Goal: Information Seeking & Learning: Check status

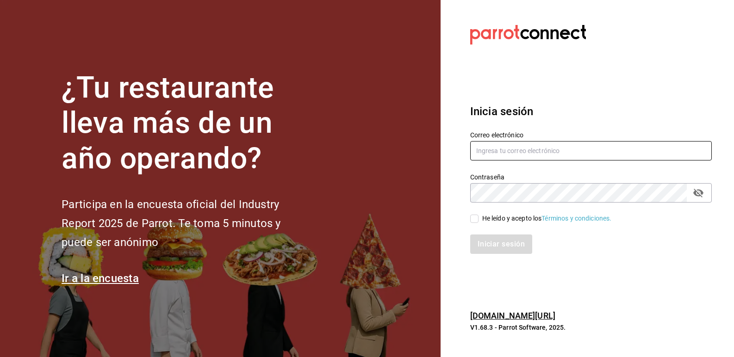
click at [512, 158] on input "text" at bounding box center [591, 150] width 242 height 19
type input "emcardenast@gmail.com"
click at [477, 217] on input "He leído y acepto los Términos y condiciones." at bounding box center [474, 219] width 8 height 8
checkbox input "true"
click at [495, 247] on button "Iniciar sesión" at bounding box center [501, 244] width 63 height 19
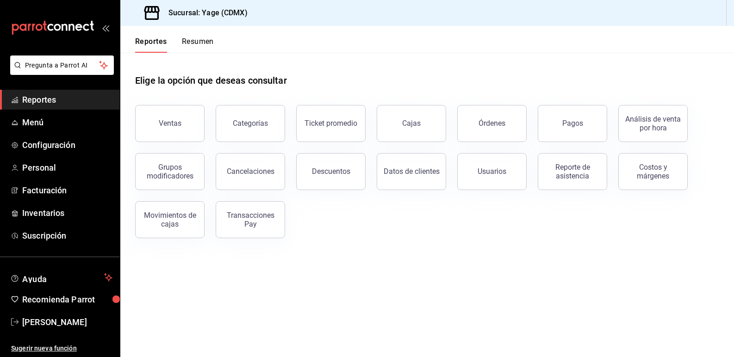
click at [491, 59] on div "Elige la opción que deseas consultar" at bounding box center [427, 73] width 584 height 41
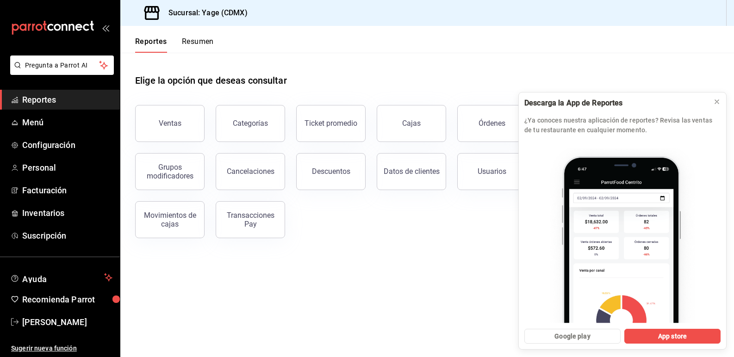
click at [583, 135] on button "Pagos" at bounding box center [572, 123] width 69 height 37
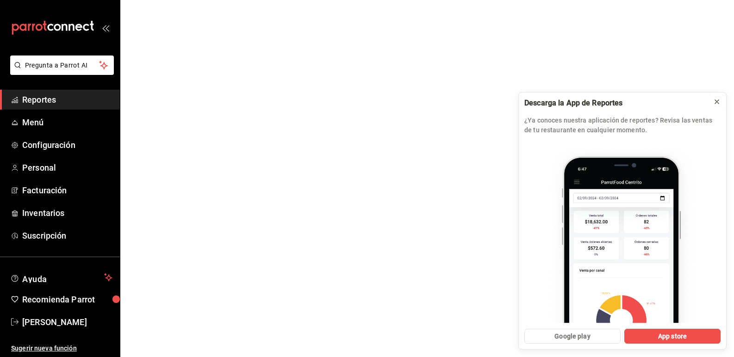
click at [718, 105] on icon at bounding box center [716, 101] width 7 height 7
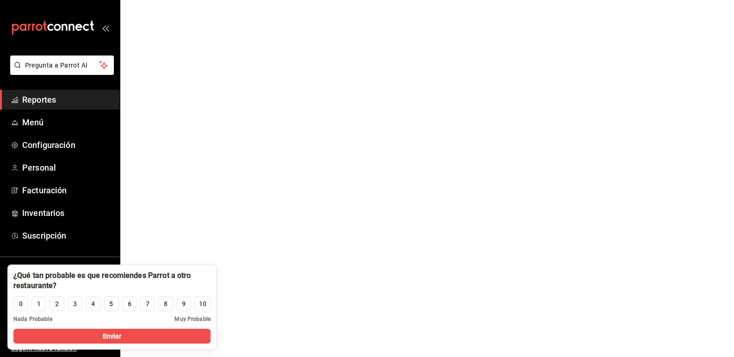
click at [309, 0] on html "Pregunta a Parrot AI Reportes Menú Configuración Personal Facturación Inventari…" at bounding box center [367, 0] width 734 height 0
click at [191, 0] on html "Pregunta a Parrot AI Reportes Menú Configuración Personal Facturación Inventari…" at bounding box center [367, 0] width 734 height 0
click at [73, 100] on span "Reportes" at bounding box center [67, 99] width 90 height 12
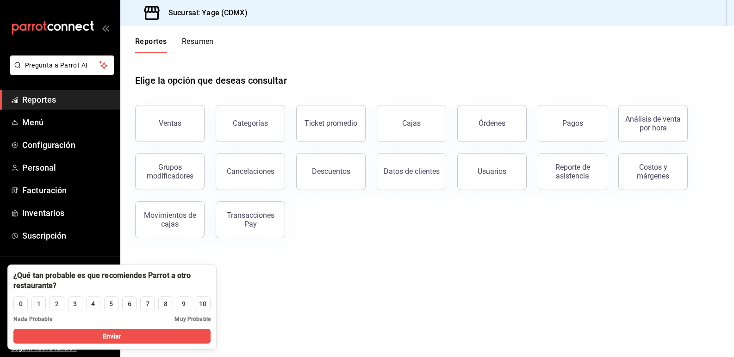
click at [332, 280] on main "Elige la opción que deseas consultar Ventas Categorías Ticket promedio Cajas Ór…" at bounding box center [427, 205] width 614 height 304
click at [182, 303] on div "9" at bounding box center [184, 304] width 4 height 10
click at [165, 337] on button "Enviar" at bounding box center [111, 336] width 197 height 15
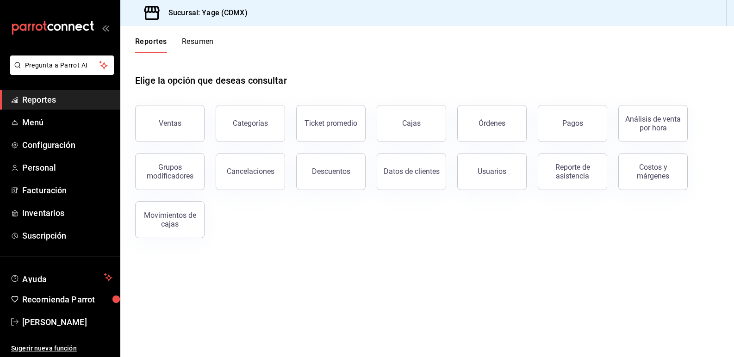
click at [335, 309] on main "Elige la opción que deseas consultar Ventas Categorías Ticket promedio Cajas Ór…" at bounding box center [427, 205] width 614 height 304
click at [573, 126] on div "Pagos" at bounding box center [572, 123] width 21 height 9
click at [546, 122] on button "Pagos" at bounding box center [572, 123] width 69 height 37
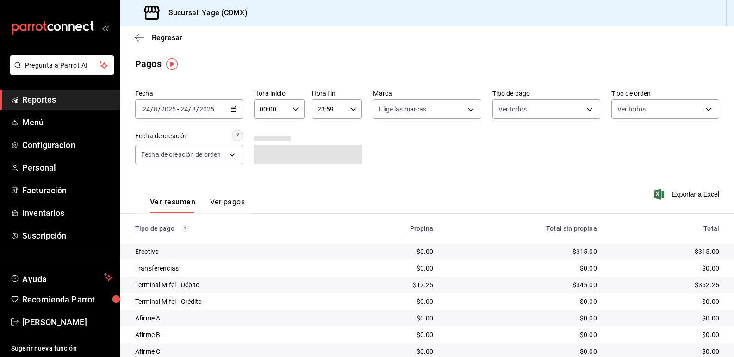
click at [235, 108] on icon "button" at bounding box center [233, 109] width 6 height 6
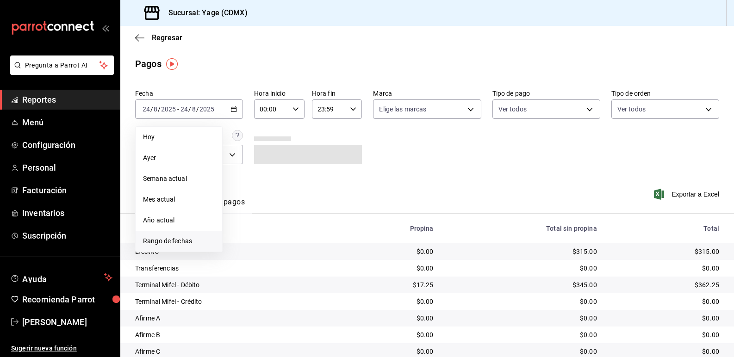
click at [188, 245] on span "Rango de fechas" at bounding box center [179, 241] width 72 height 10
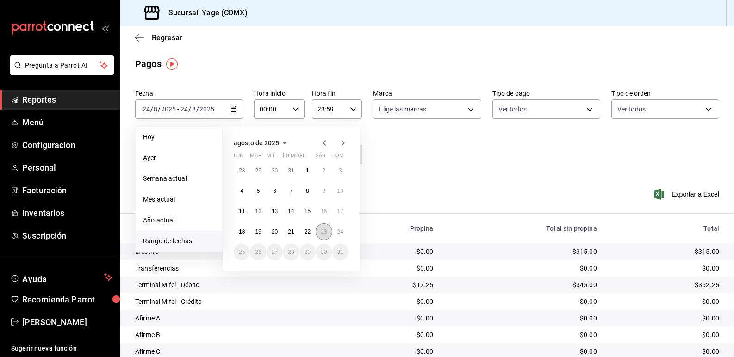
click at [322, 229] on abbr "23" at bounding box center [324, 232] width 6 height 6
click at [337, 230] on abbr "24" at bounding box center [340, 232] width 6 height 6
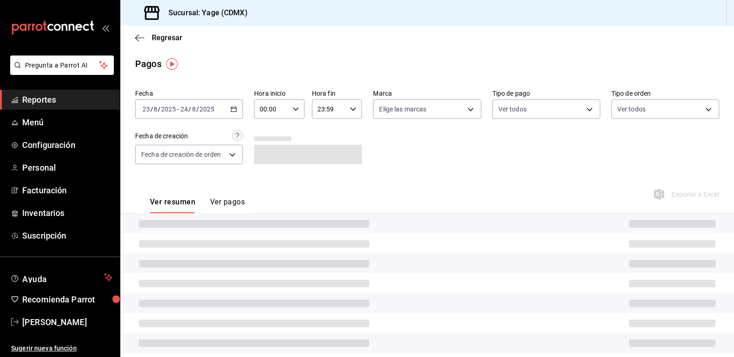
click at [240, 110] on div "[DATE] [DATE] - [DATE] [DATE]" at bounding box center [189, 108] width 108 height 19
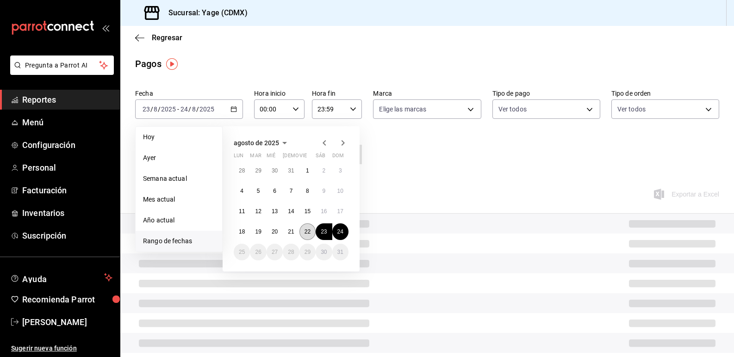
click at [309, 227] on button "22" at bounding box center [307, 231] width 16 height 17
click at [324, 230] on abbr "23" at bounding box center [324, 232] width 6 height 6
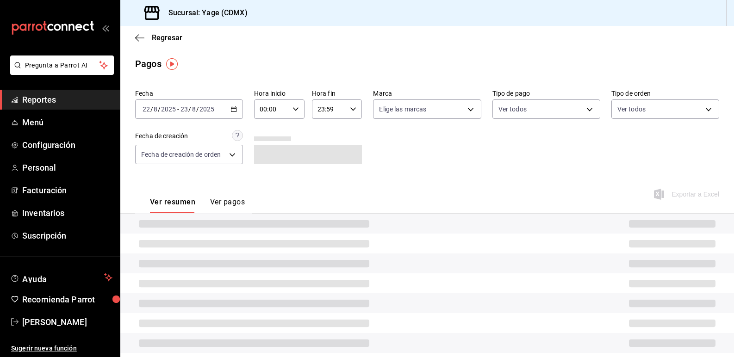
scroll to position [31, 0]
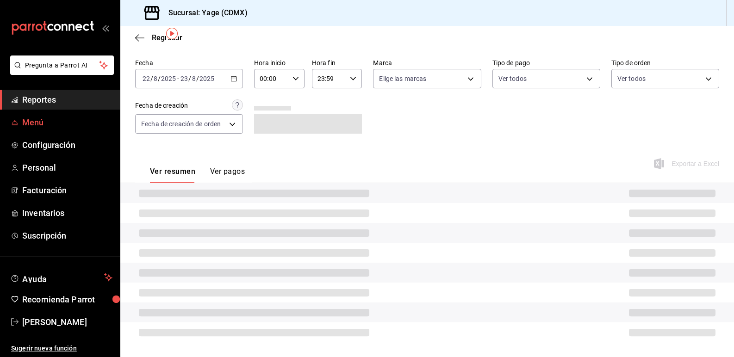
click at [61, 118] on span "Menú" at bounding box center [67, 122] width 90 height 12
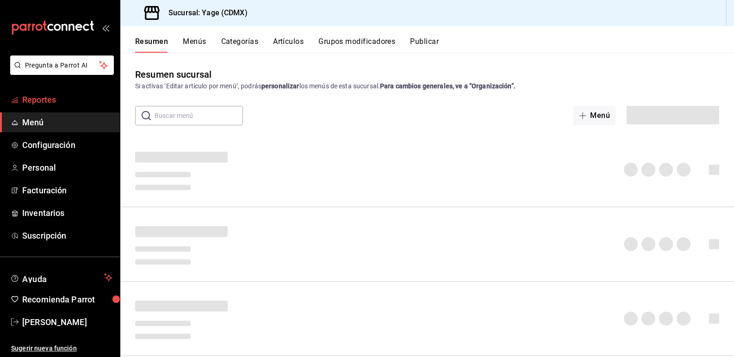
click at [57, 104] on span "Reportes" at bounding box center [67, 99] width 90 height 12
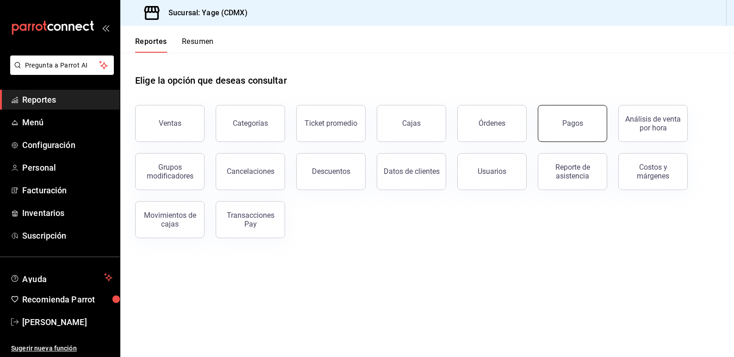
click at [576, 121] on div "Pagos" at bounding box center [572, 123] width 21 height 9
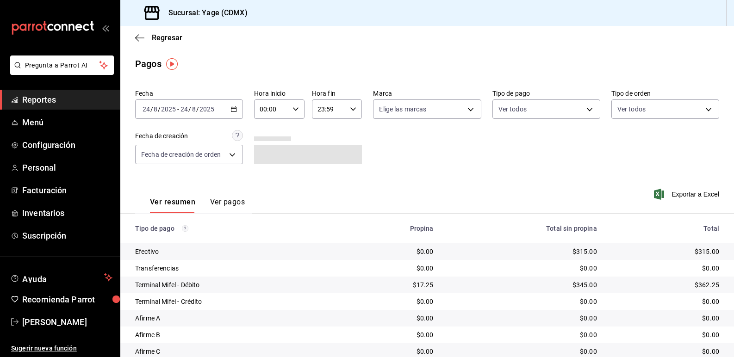
click at [240, 111] on div "[DATE] [DATE] - [DATE] [DATE]" at bounding box center [189, 108] width 108 height 19
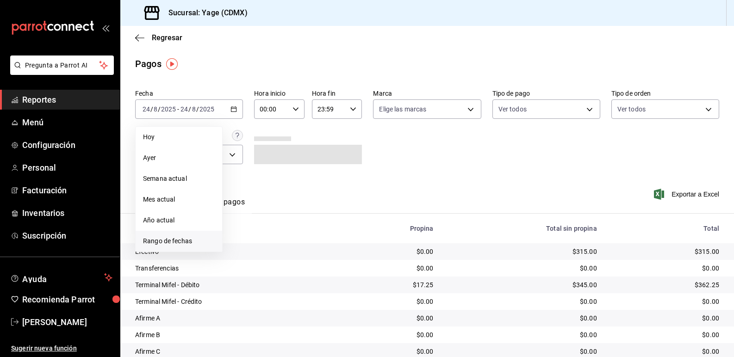
click at [176, 243] on span "Rango de fechas" at bounding box center [179, 241] width 72 height 10
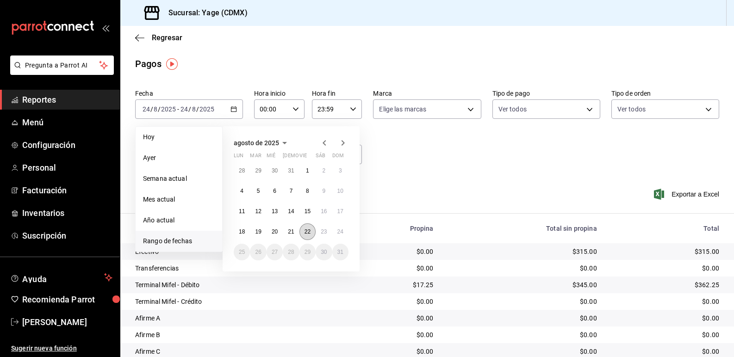
click at [300, 230] on button "22" at bounding box center [307, 231] width 16 height 17
click at [326, 230] on abbr "23" at bounding box center [324, 232] width 6 height 6
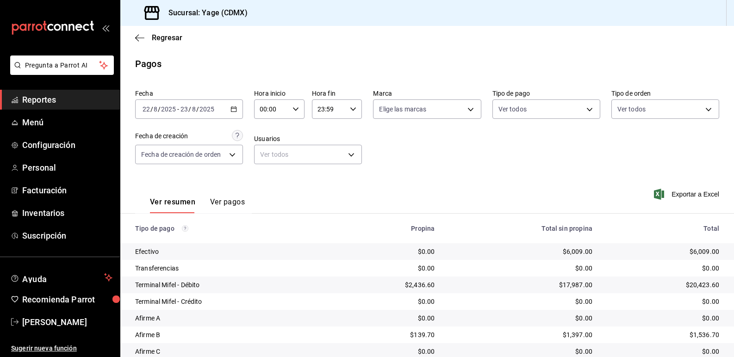
scroll to position [51, 0]
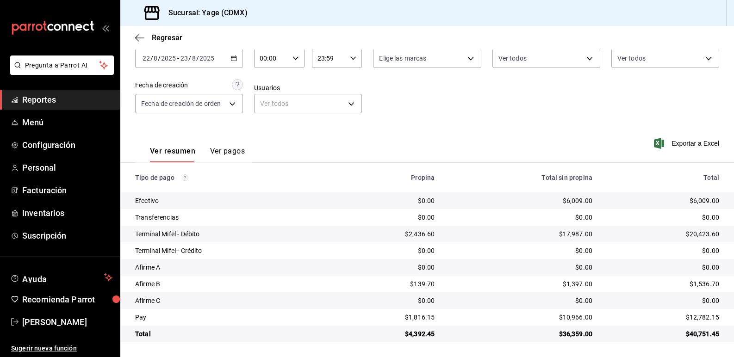
click at [230, 156] on button "Ver pagos" at bounding box center [227, 155] width 35 height 16
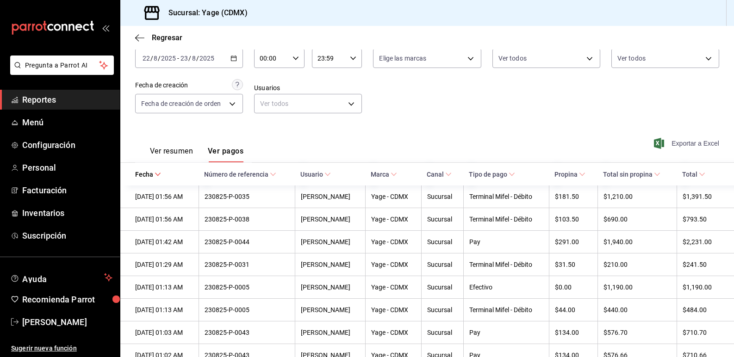
click at [662, 139] on icon "button" at bounding box center [659, 143] width 10 height 11
click at [63, 105] on span "Reportes" at bounding box center [67, 99] width 90 height 12
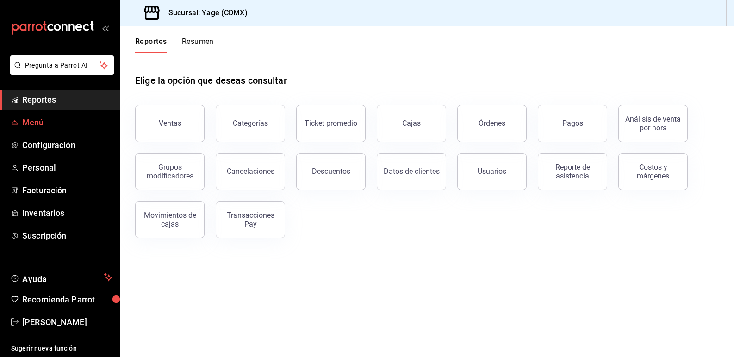
click at [51, 126] on span "Menú" at bounding box center [67, 122] width 90 height 12
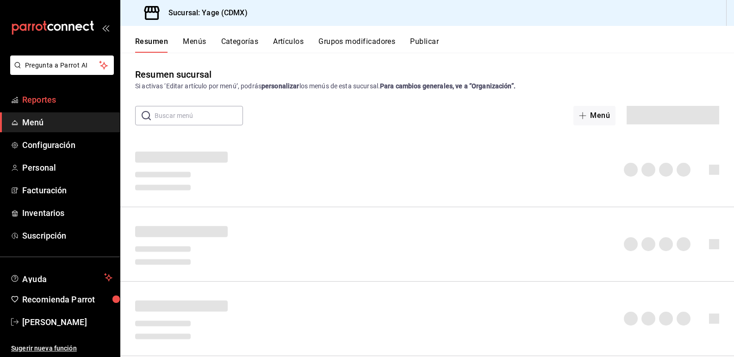
click at [50, 99] on span "Reportes" at bounding box center [67, 99] width 90 height 12
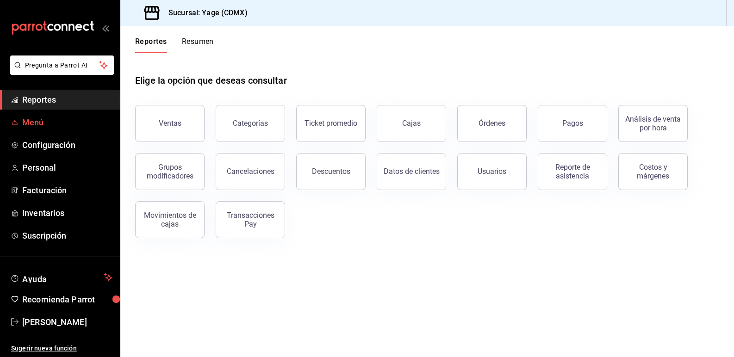
click at [41, 123] on span "Menú" at bounding box center [67, 122] width 90 height 12
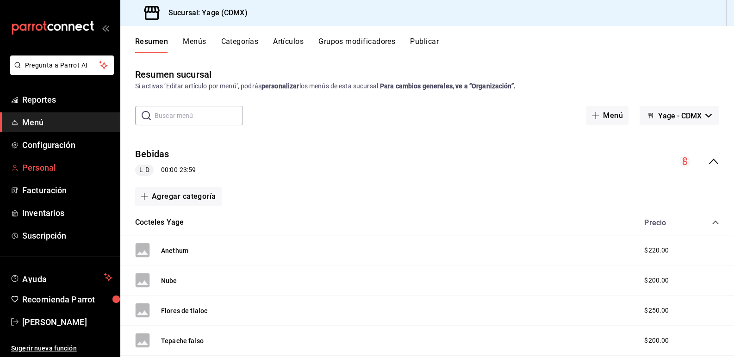
click at [55, 164] on span "Personal" at bounding box center [67, 167] width 90 height 12
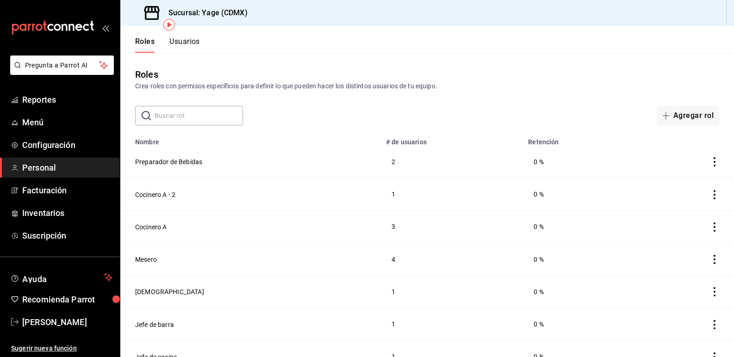
scroll to position [176, 0]
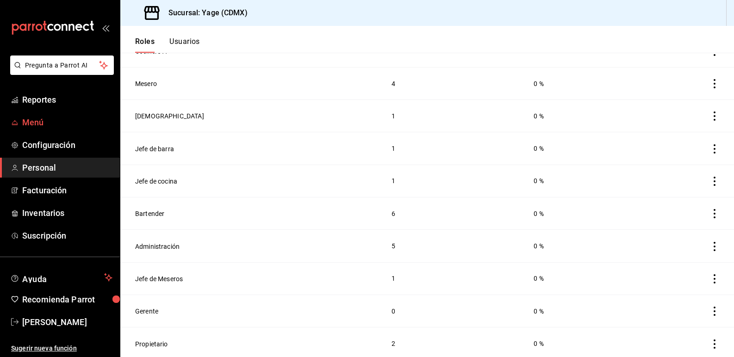
click at [64, 119] on span "Menú" at bounding box center [67, 122] width 90 height 12
